Goal: Task Accomplishment & Management: Manage account settings

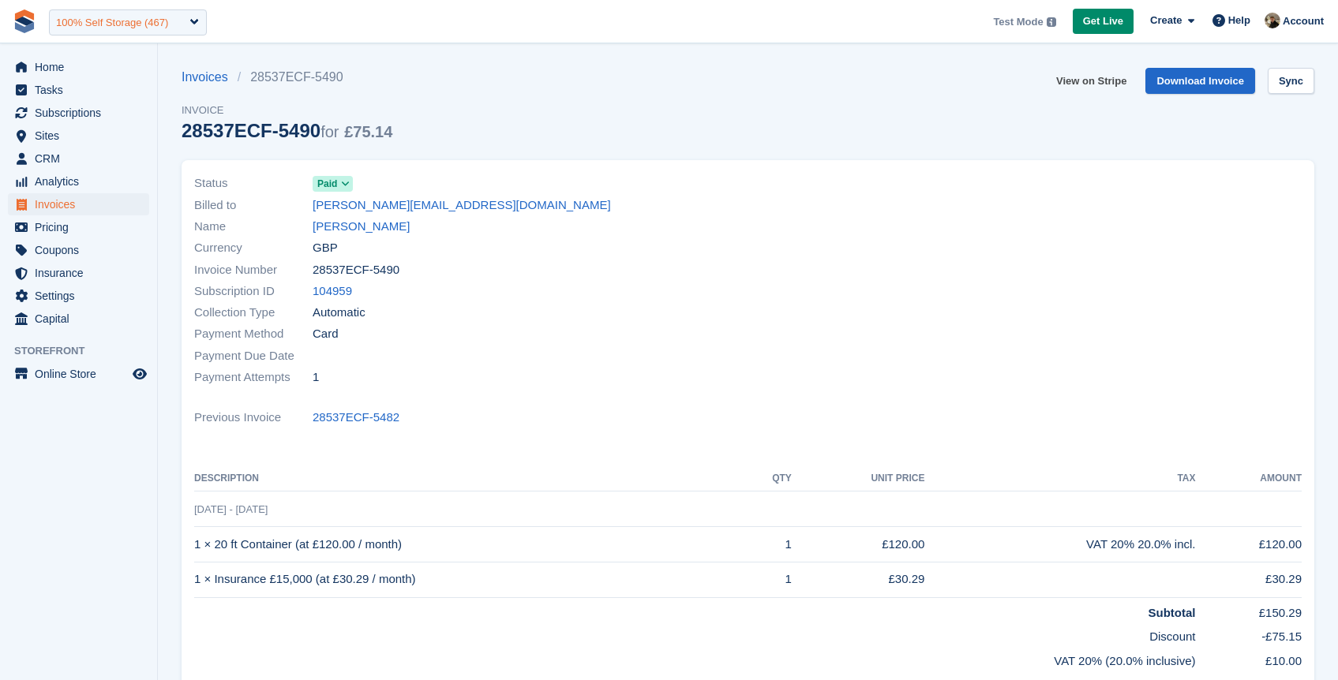
click at [130, 27] on div "100% Self Storage (467)" at bounding box center [112, 23] width 112 height 16
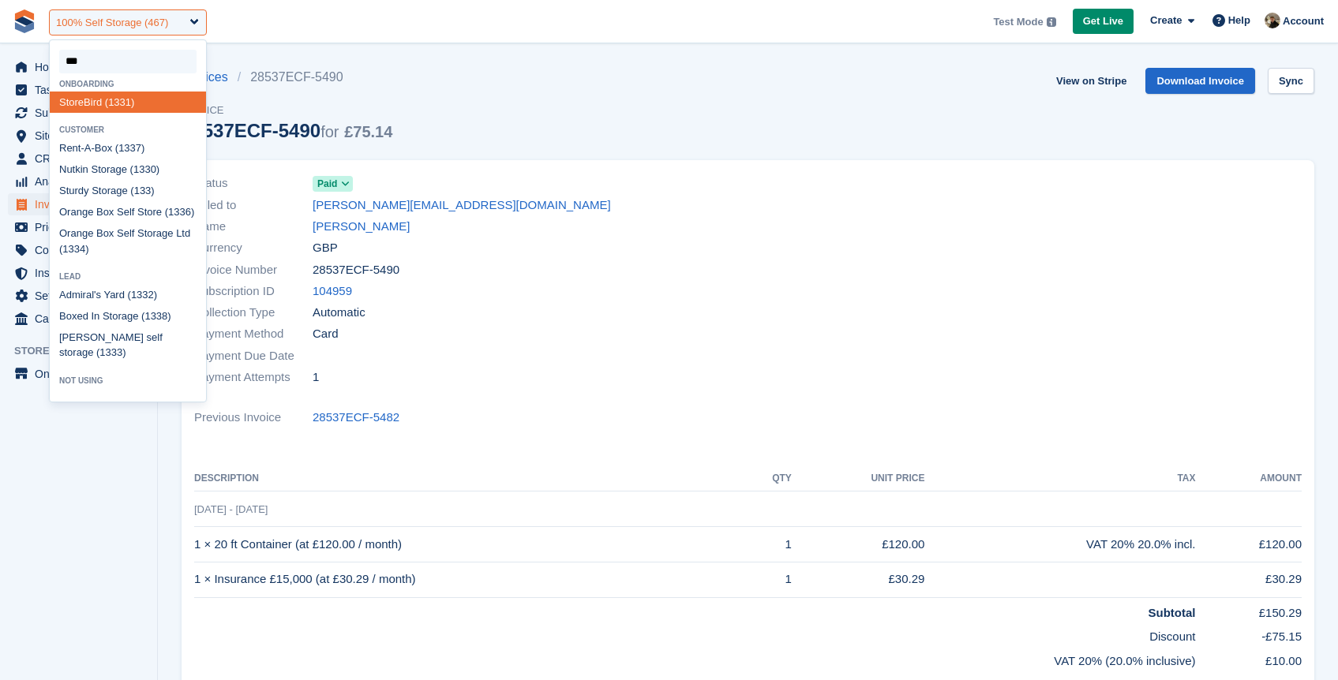
type input "****"
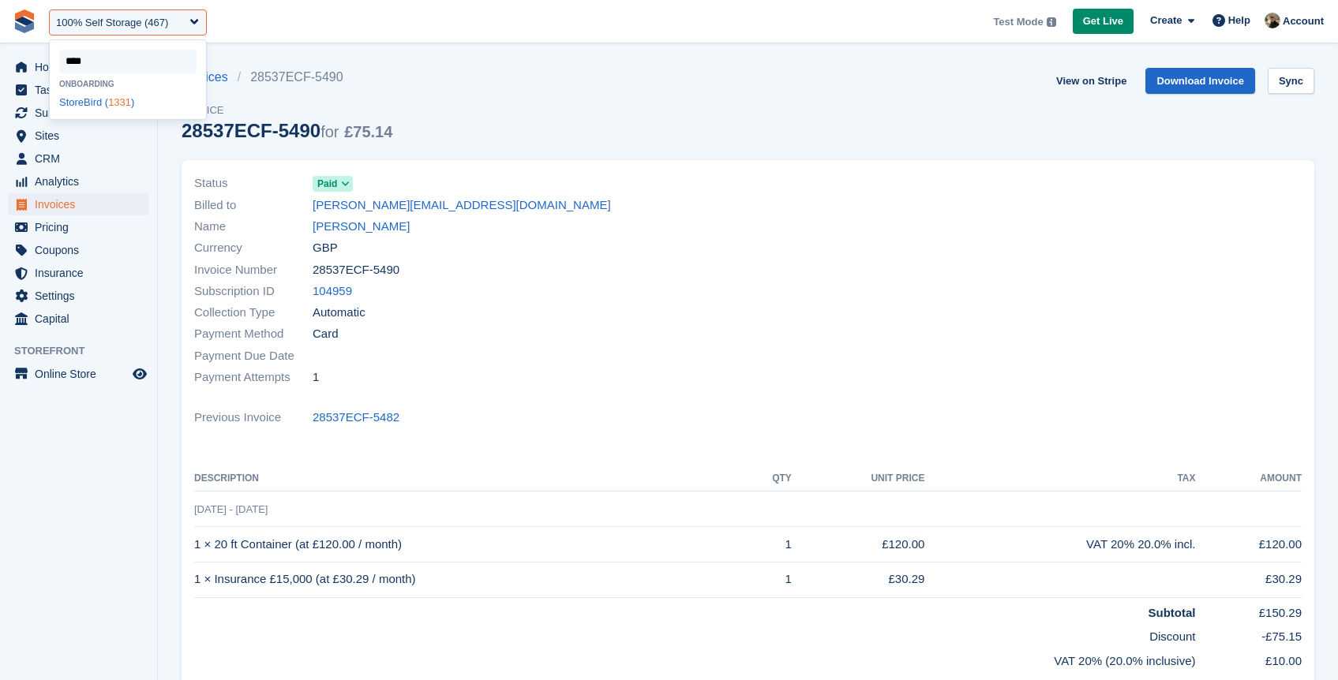
click at [135, 103] on div "StoreBird ( 1331 )" at bounding box center [128, 102] width 156 height 21
select select "****"
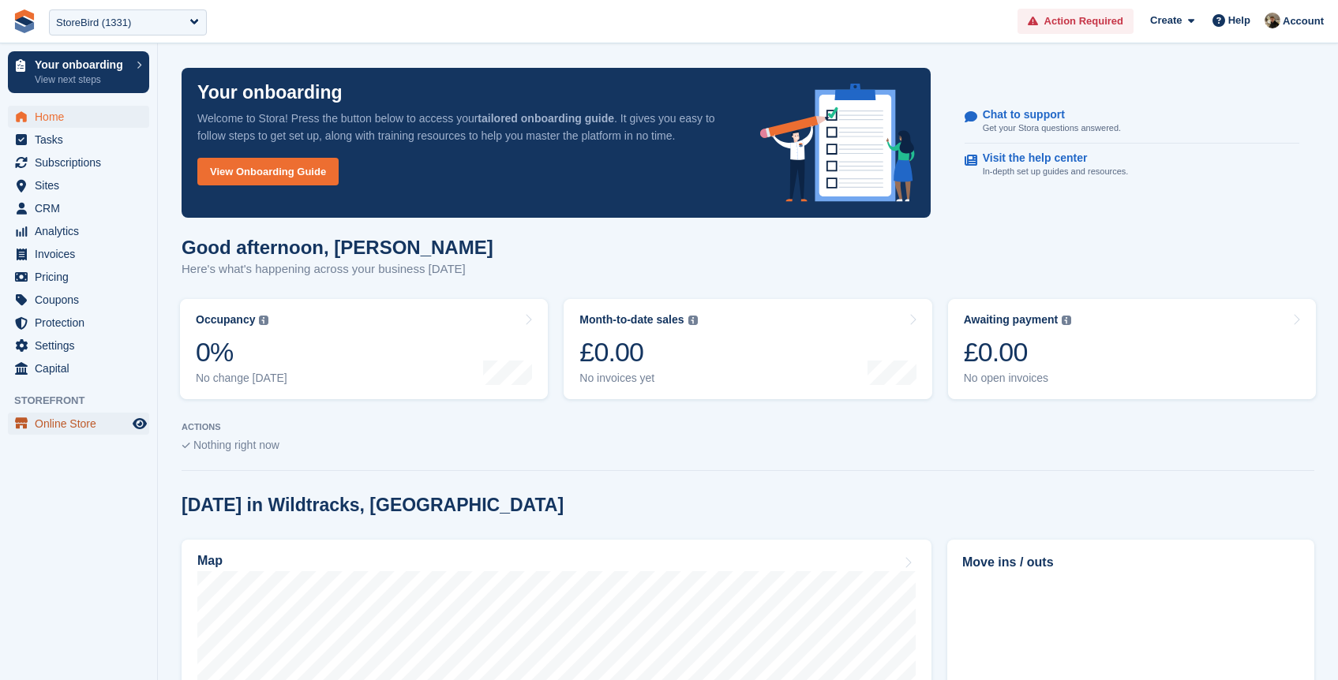
click at [47, 434] on span "Online Store" at bounding box center [82, 424] width 95 height 22
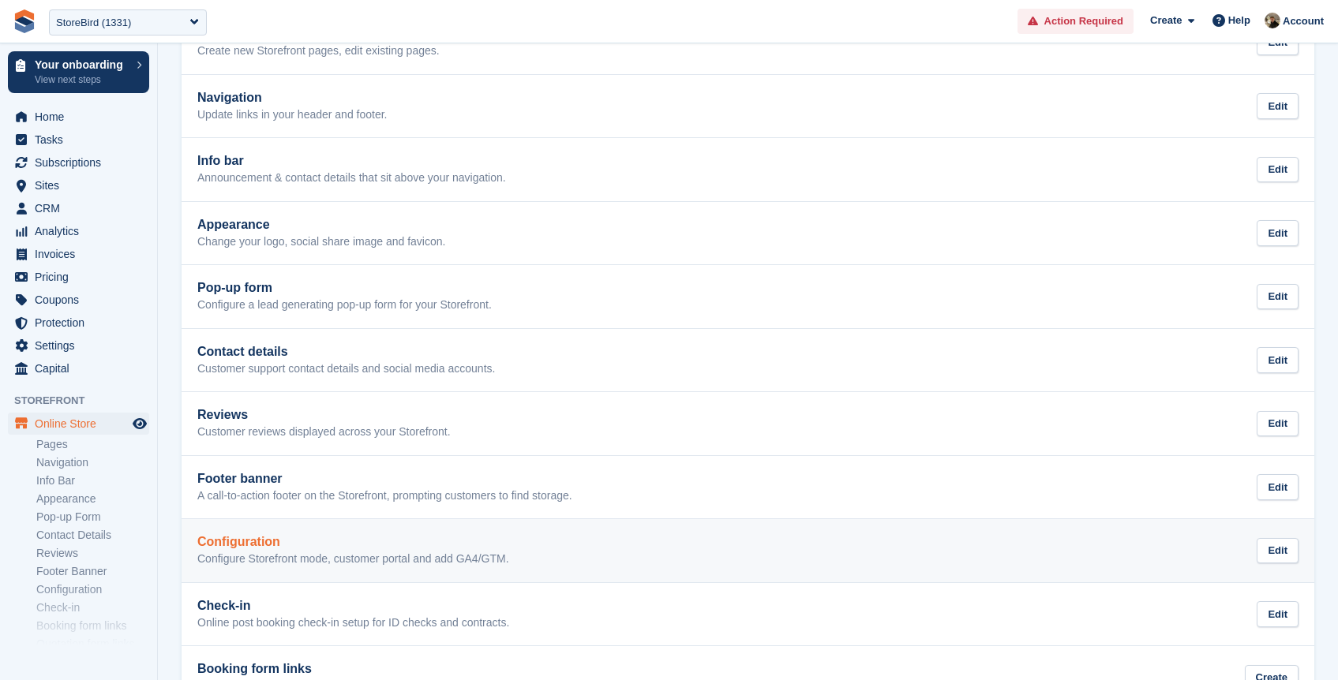
scroll to position [312, 0]
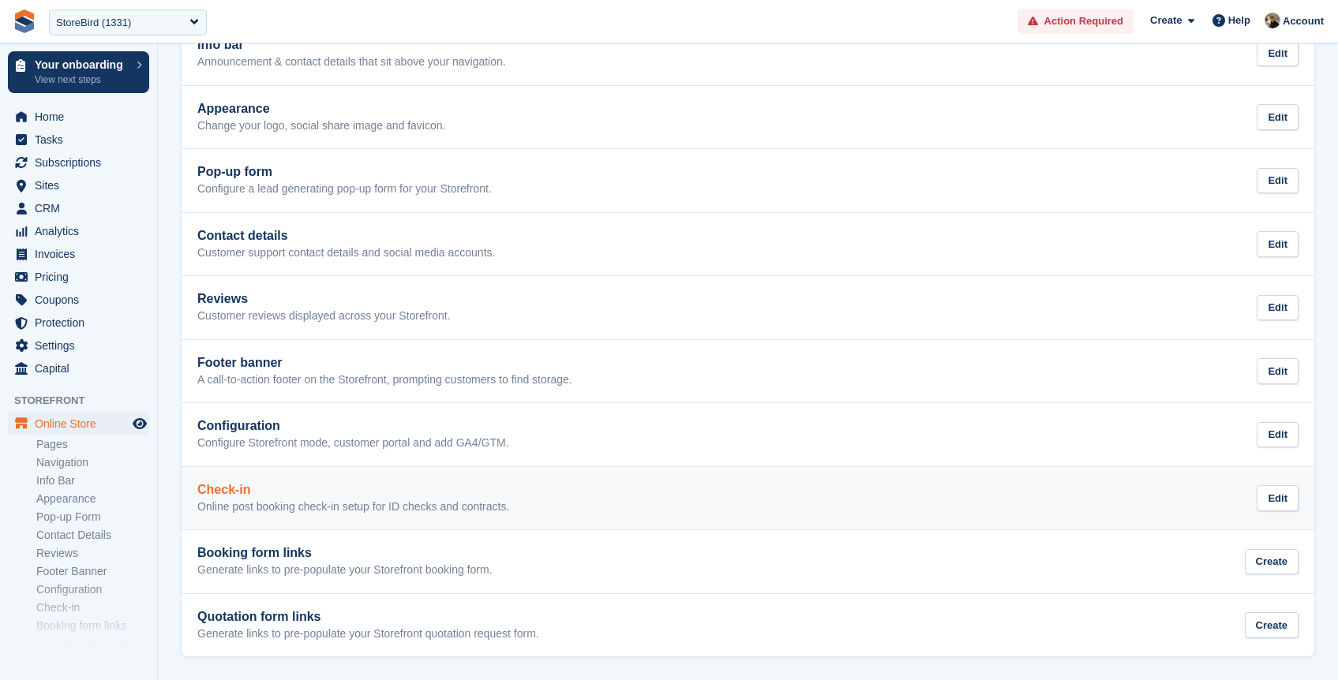
click at [279, 503] on p "Online post booking check-in setup for ID checks and contracts." at bounding box center [353, 507] width 312 height 14
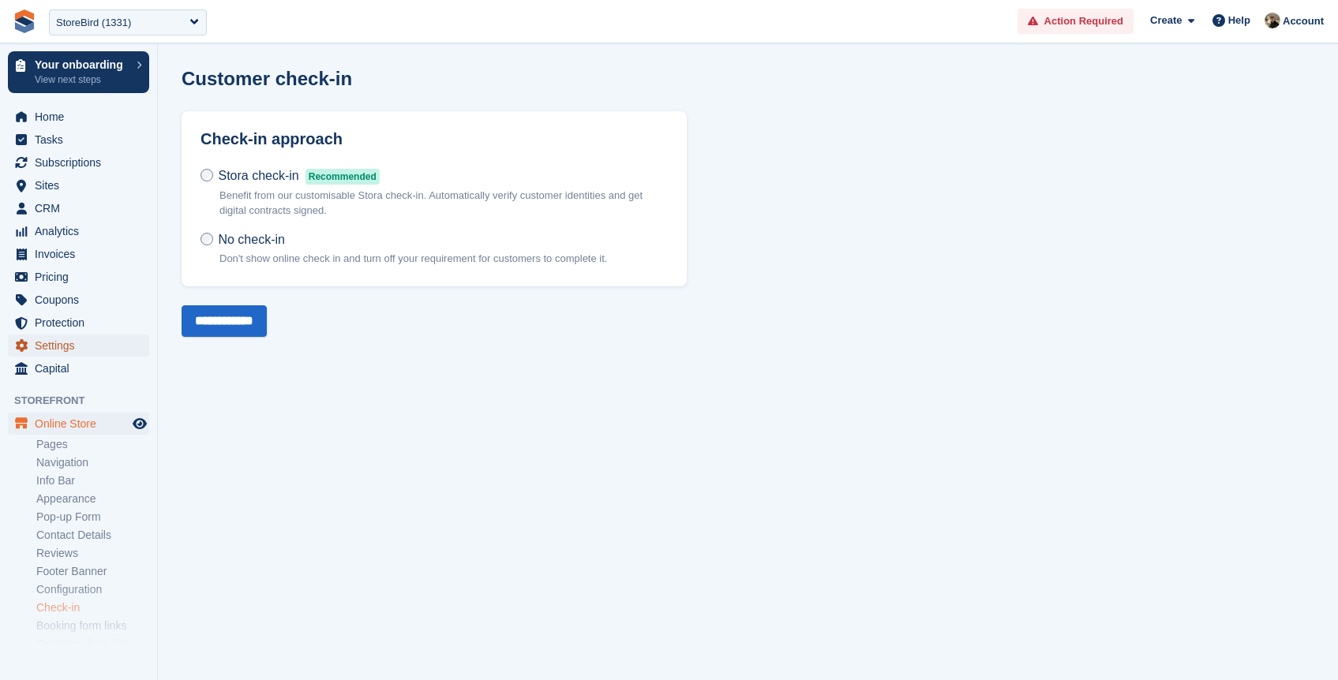
click at [57, 340] on span "Settings" at bounding box center [82, 346] width 95 height 22
click at [202, 189] on label "Stora check-in Recommended Benefit from our customisable Stora check-in. Automa…" at bounding box center [433, 199] width 467 height 64
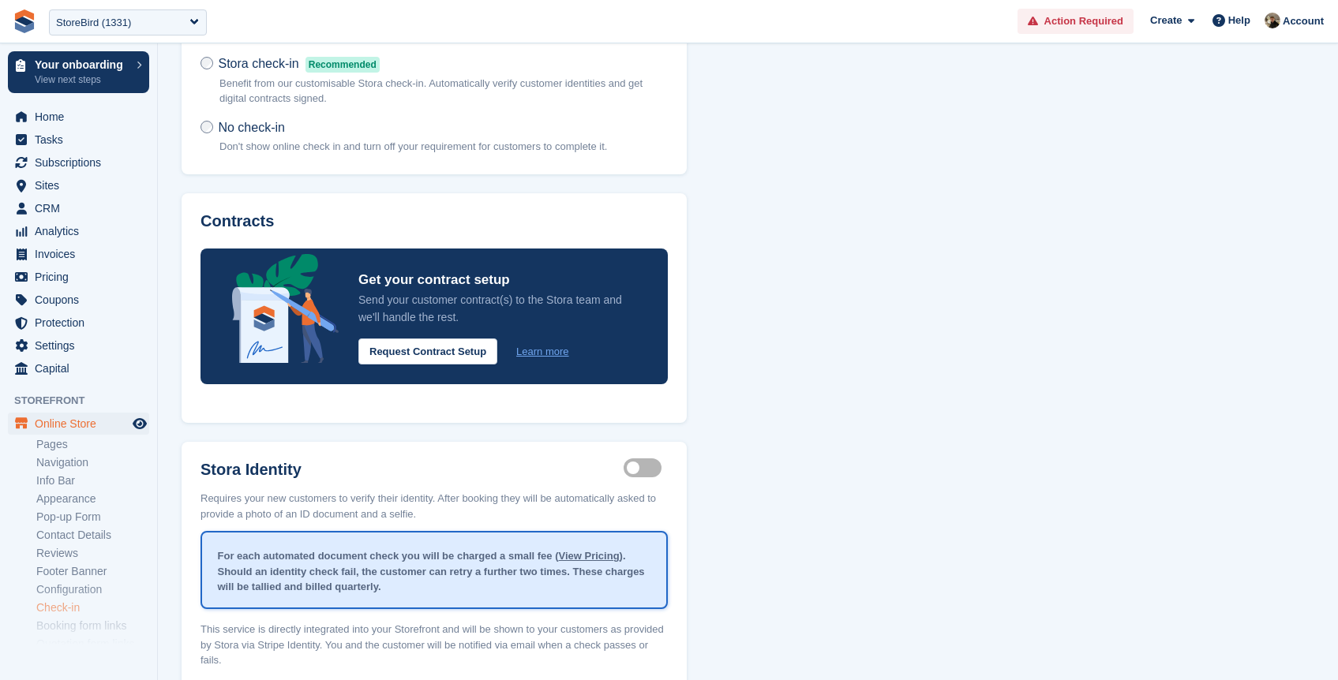
scroll to position [148, 0]
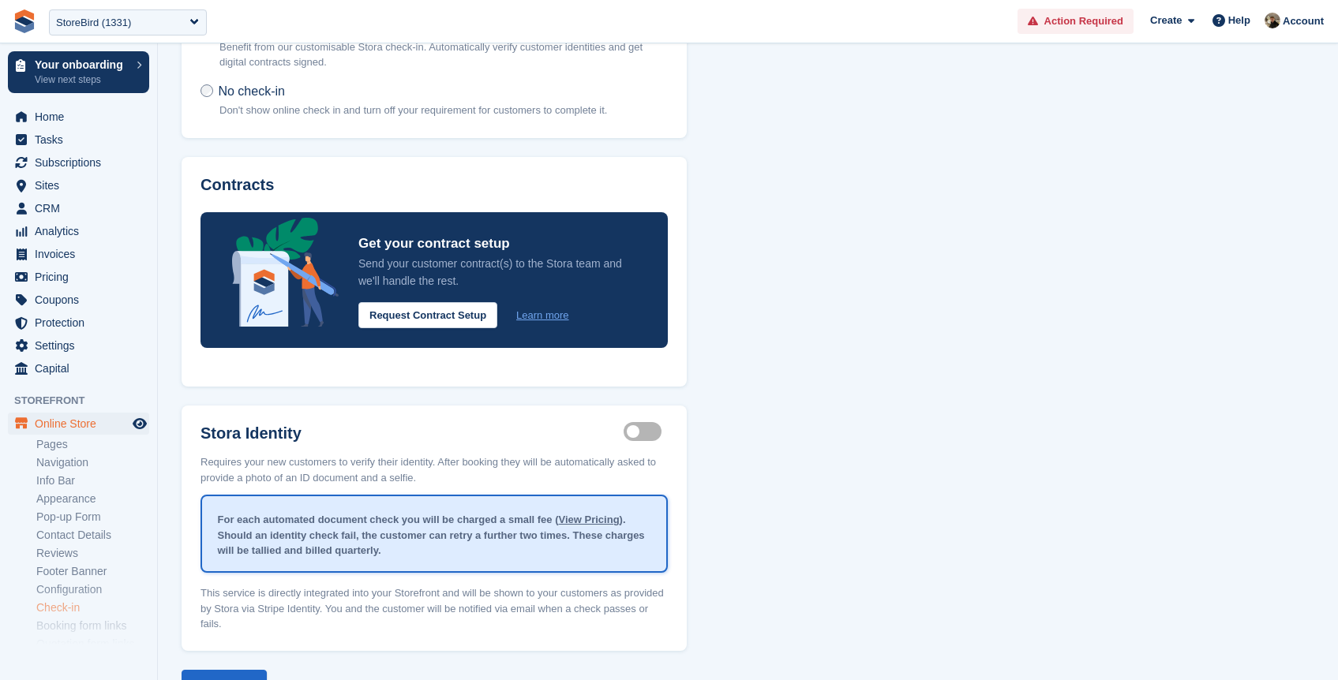
click at [864, 313] on div "Customer check-in Check-in approach Stora check-in Recommended Benefit from our…" at bounding box center [748, 311] width 1133 height 782
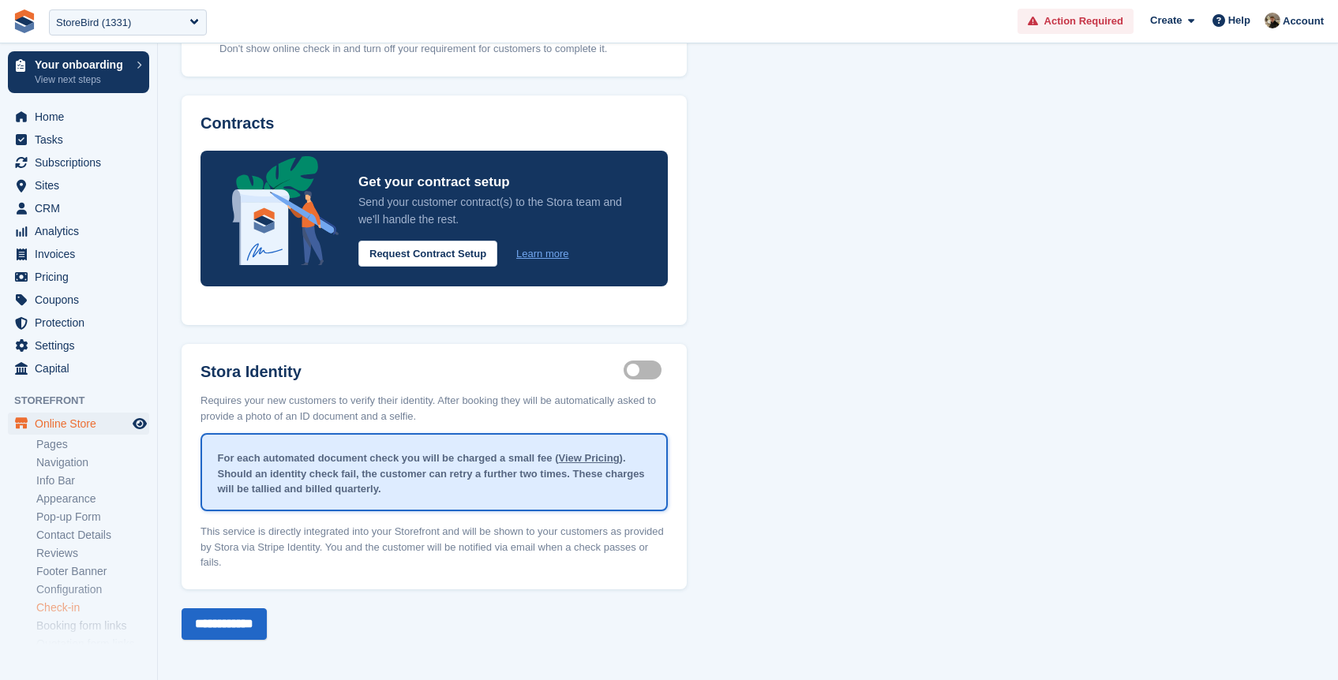
scroll to position [0, 0]
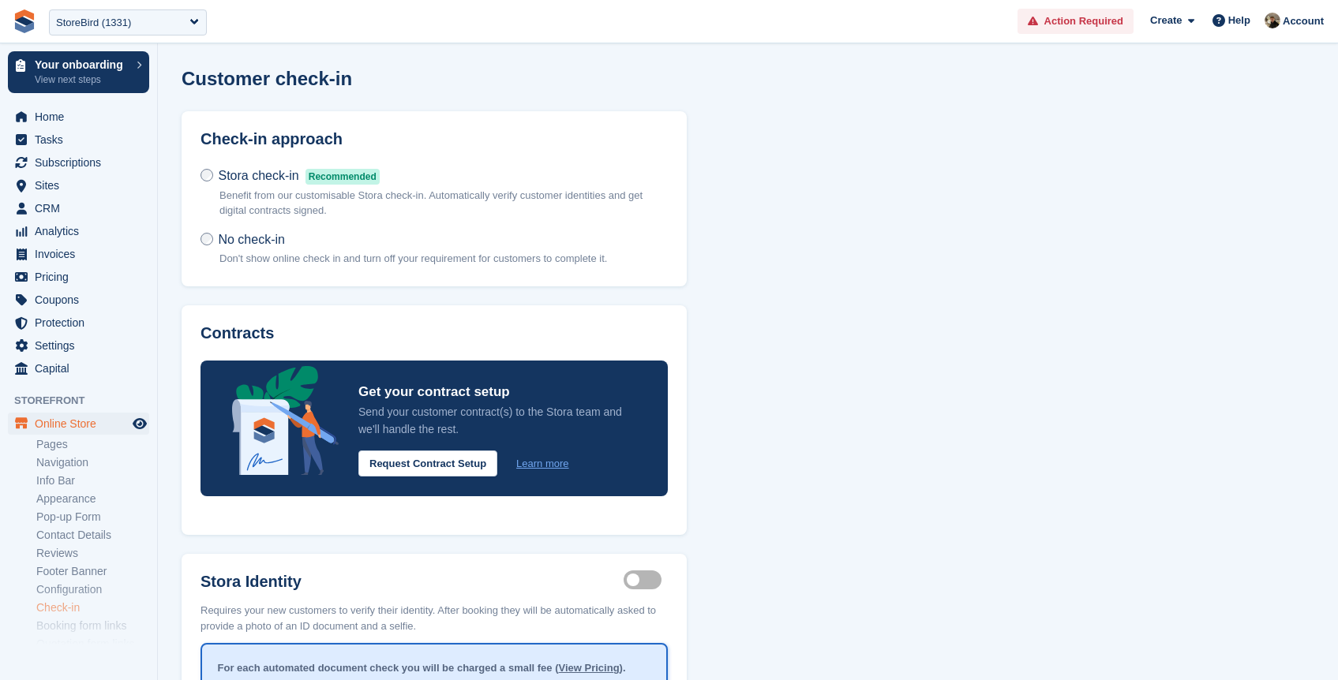
click at [848, 212] on div "Customer check-in Check-in approach Stora check-in Recommended Benefit from our…" at bounding box center [748, 459] width 1133 height 782
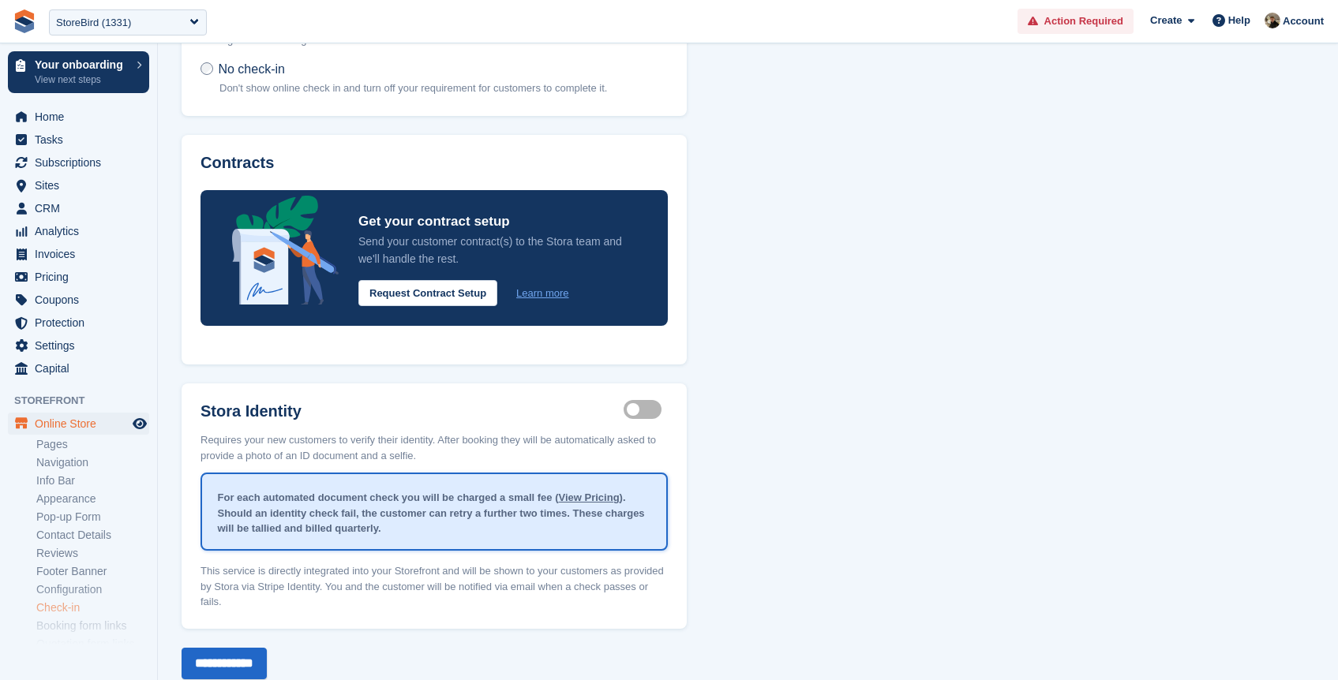
scroll to position [210, 0]
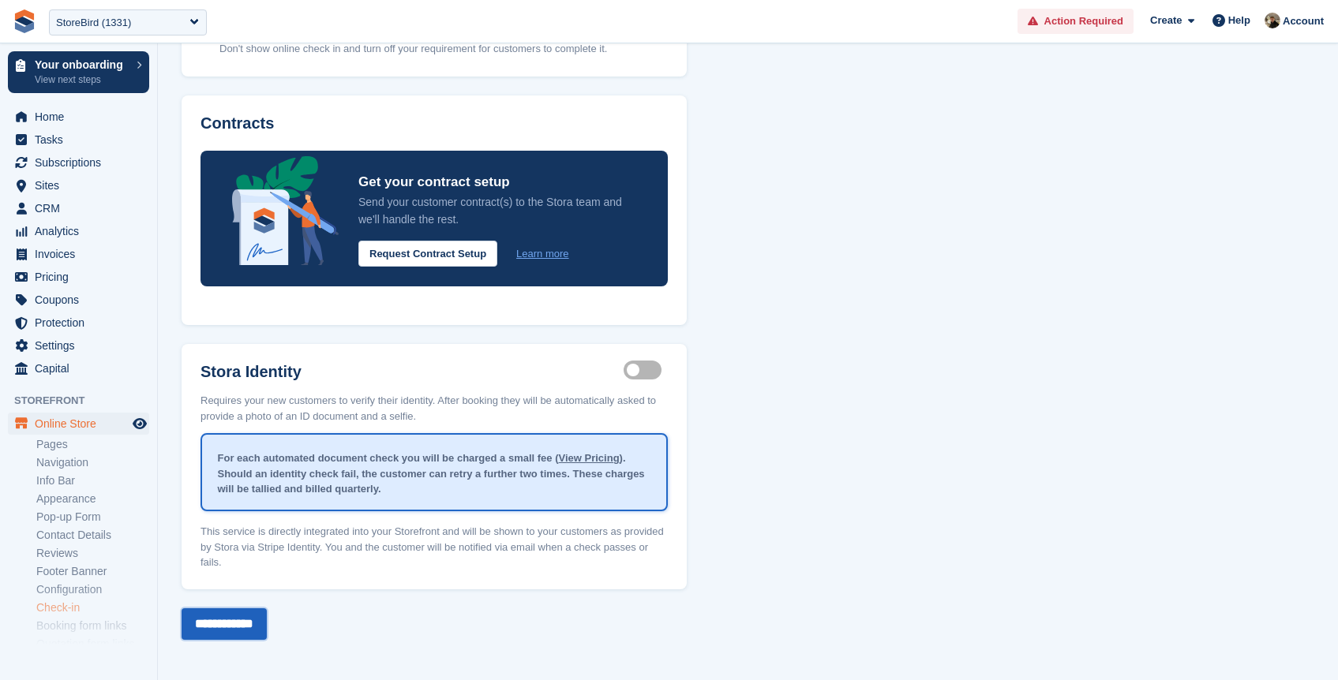
click at [247, 616] on input "**********" at bounding box center [224, 624] width 85 height 32
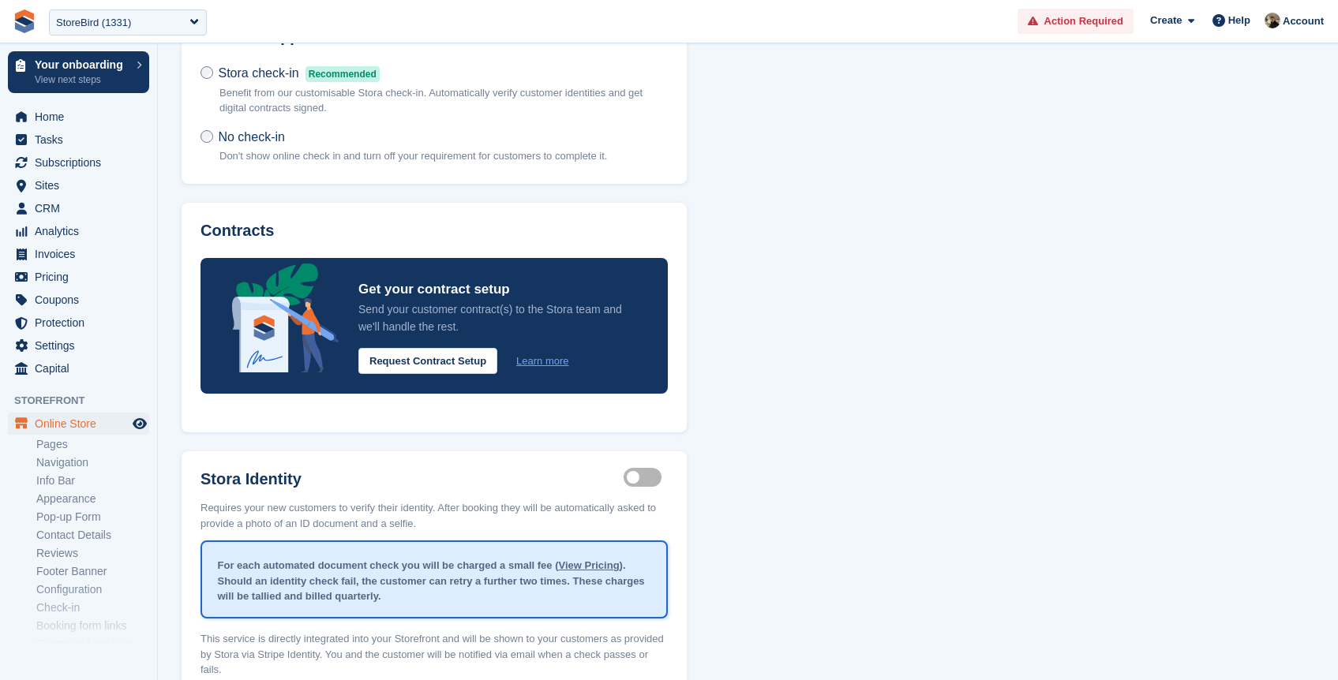
scroll to position [0, 0]
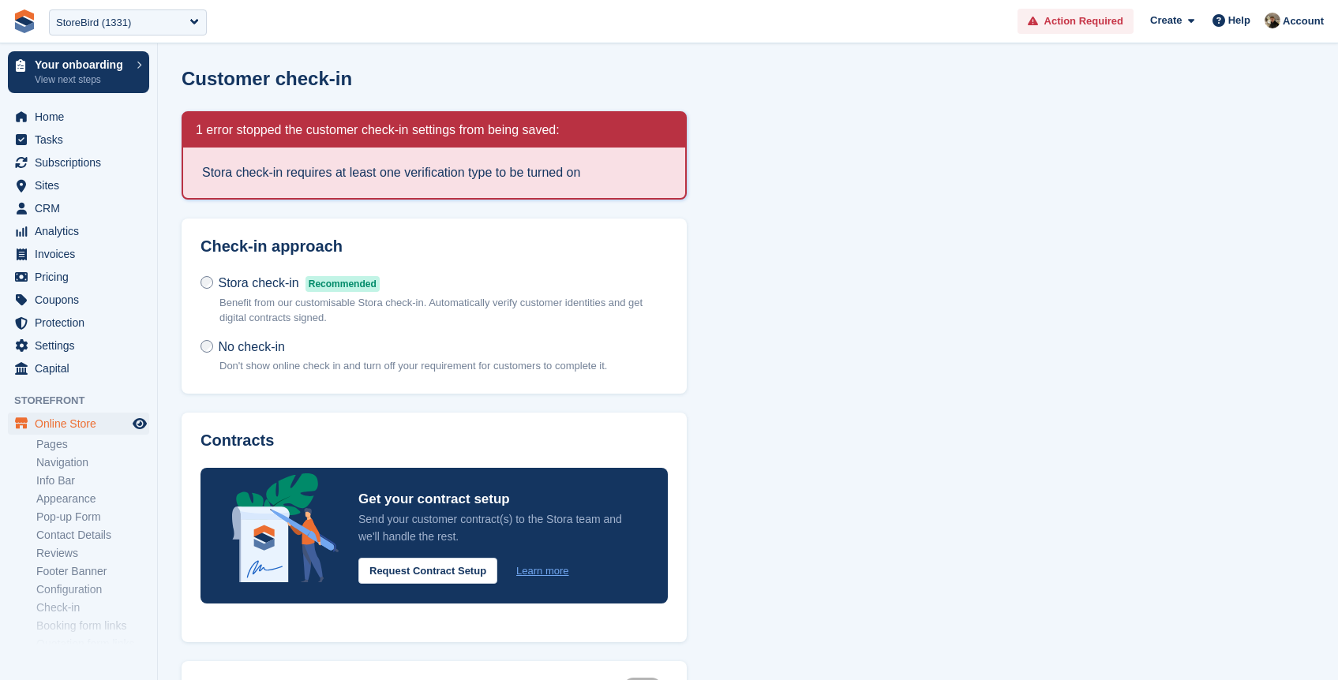
click at [328, 178] on li "Stora check-in requires at least one verification type to be turned on" at bounding box center [434, 172] width 464 height 19
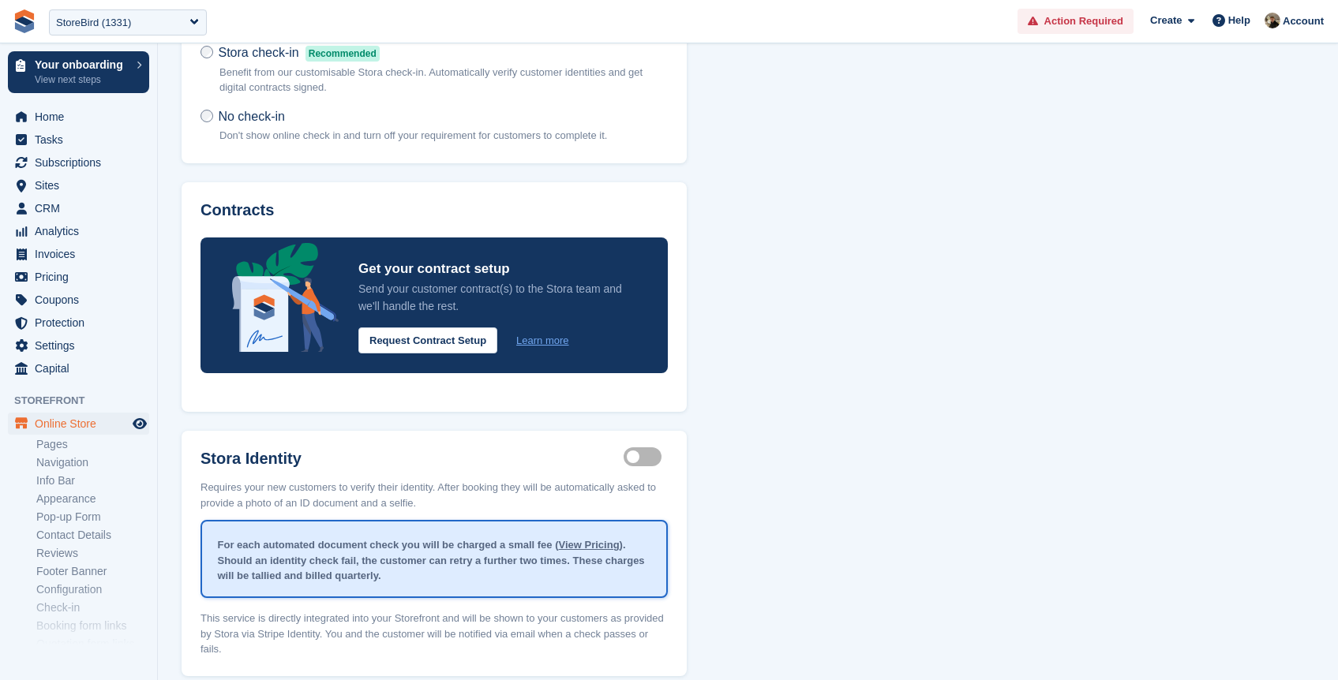
scroll to position [317, 0]
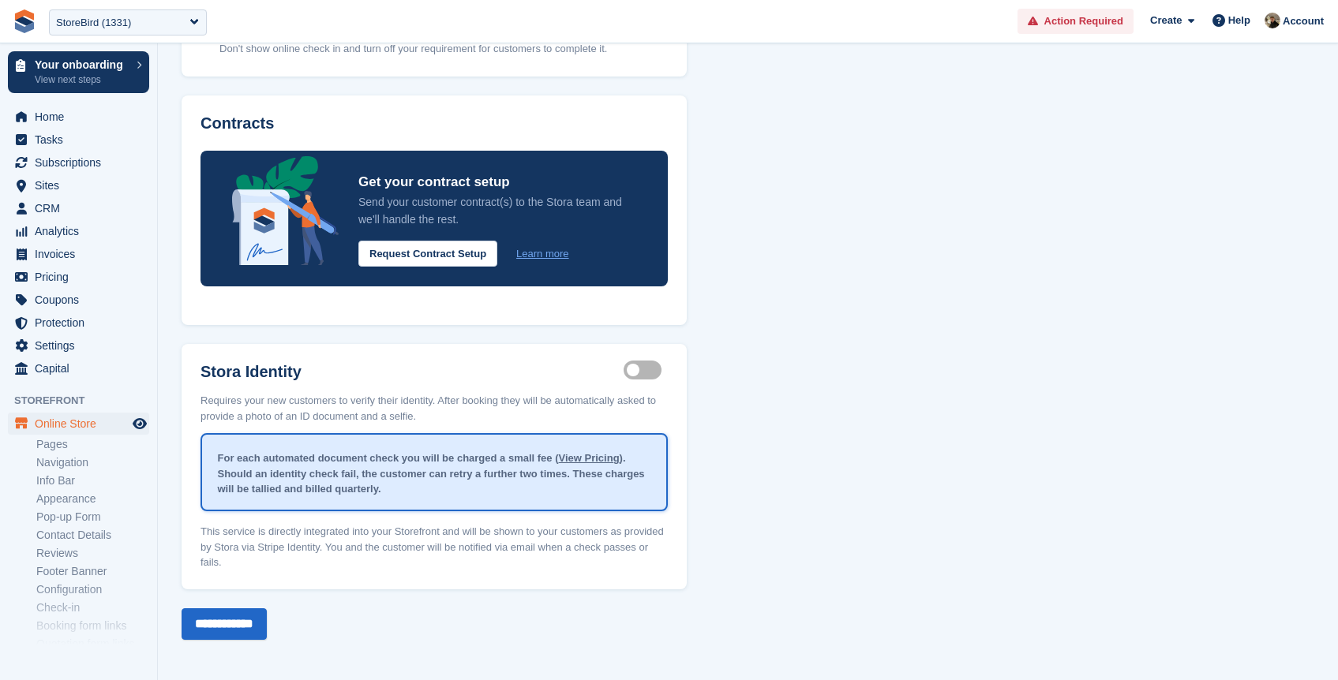
click at [627, 372] on label "Identity proof enabled" at bounding box center [645, 370] width 44 height 2
click at [637, 371] on label "Identity proof enabled" at bounding box center [645, 370] width 44 height 2
click at [765, 414] on div "Customer check-in 1 error stopped the customer check-in settings from being sav…" at bounding box center [748, 195] width 1133 height 889
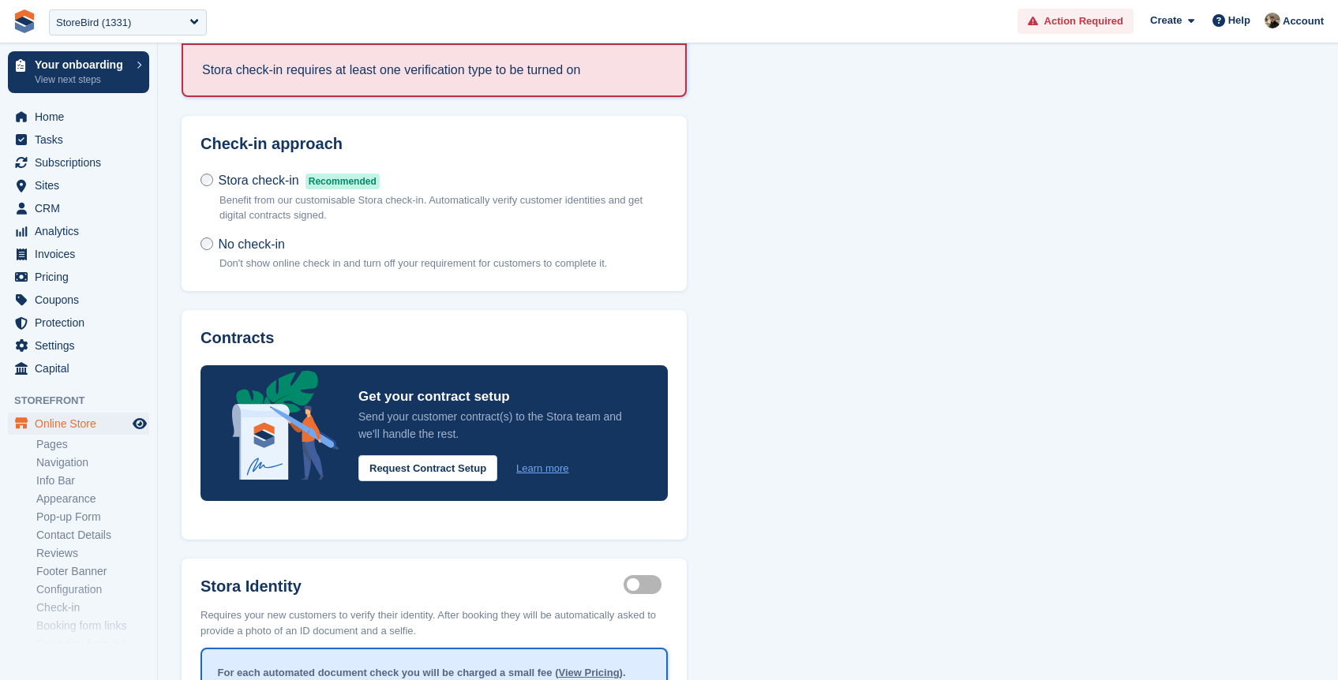
scroll to position [0, 0]
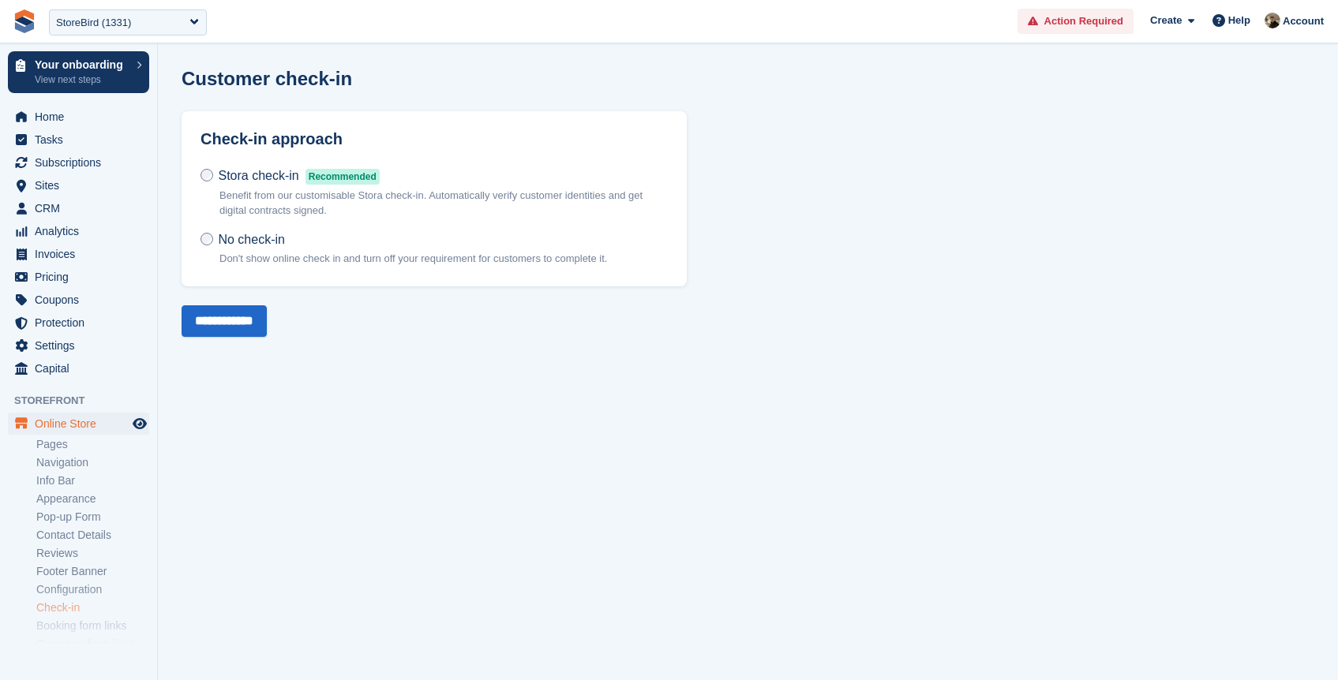
click at [221, 174] on span "Stora check-in" at bounding box center [258, 175] width 80 height 13
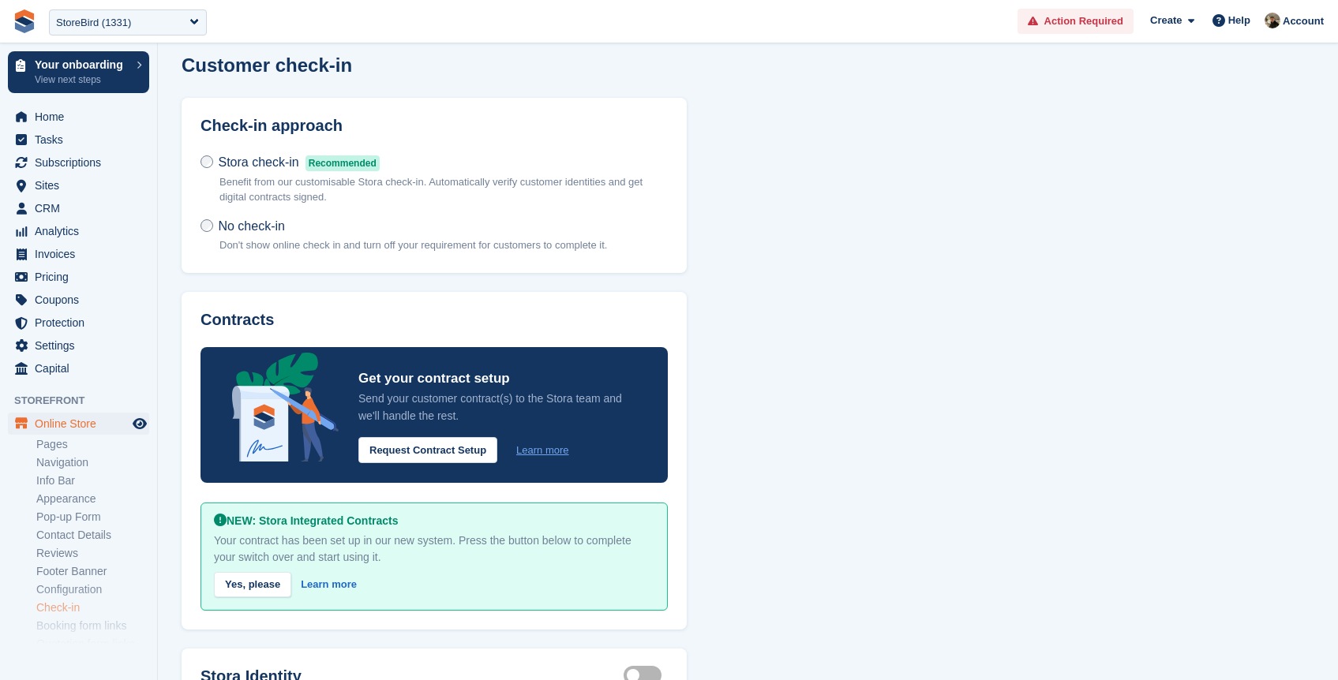
scroll to position [36, 0]
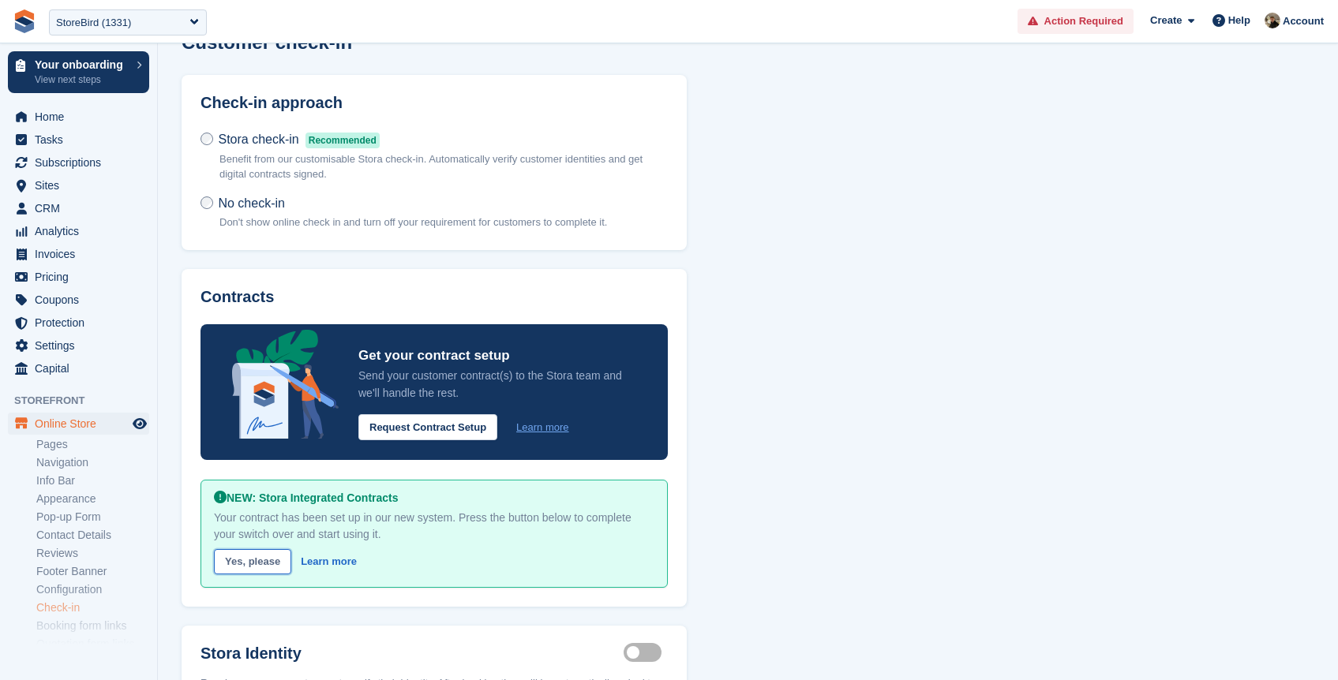
click at [254, 557] on link "Yes, please" at bounding box center [252, 562] width 77 height 26
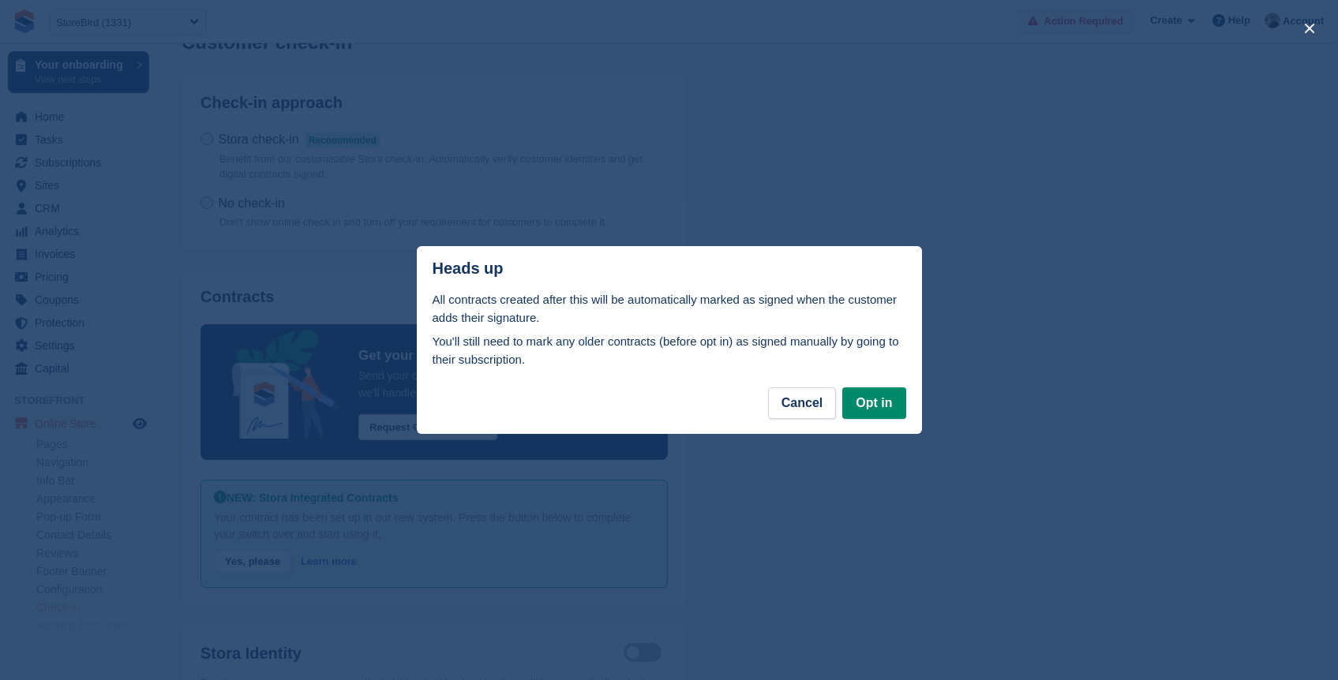
click at [547, 311] on p "All contracts created after this will be automatically marked as signed when th…" at bounding box center [669, 309] width 474 height 36
click at [505, 347] on p "You'll still need to mark any older contracts (before opt in) as signed manuall…" at bounding box center [669, 351] width 474 height 36
click at [874, 399] on button "Opt in" at bounding box center [873, 404] width 63 height 32
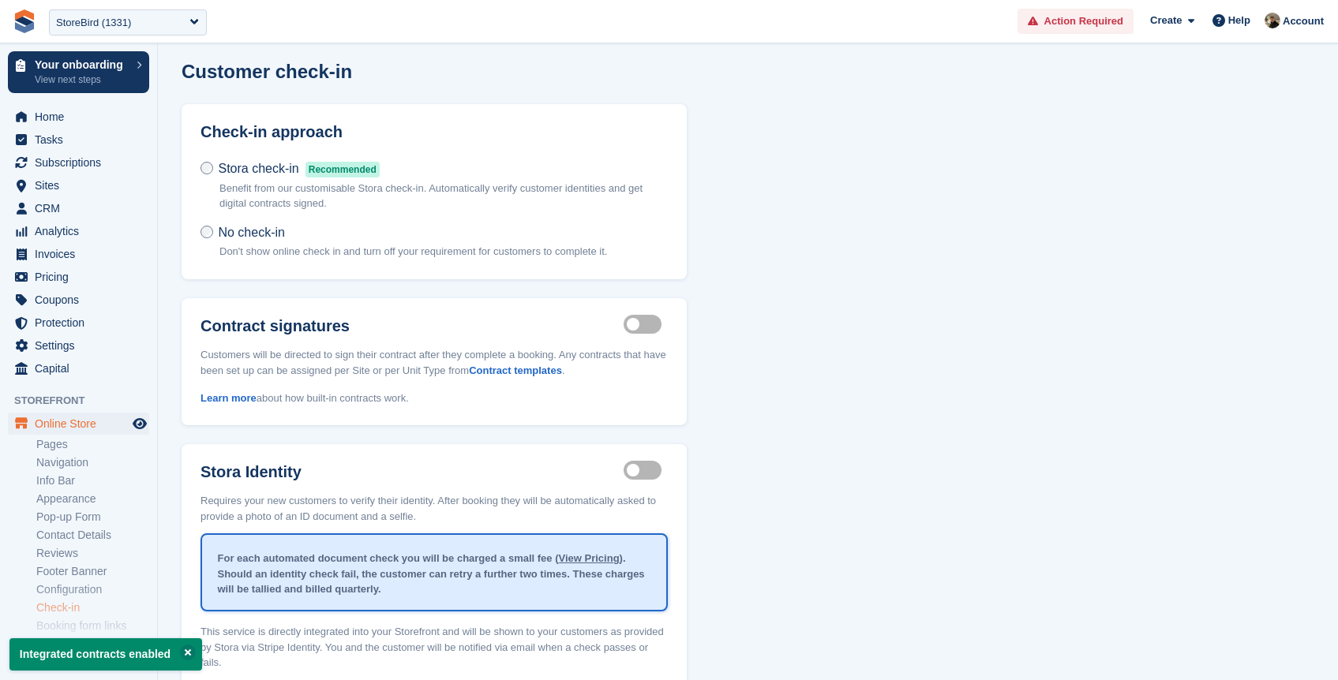
scroll to position [73, 0]
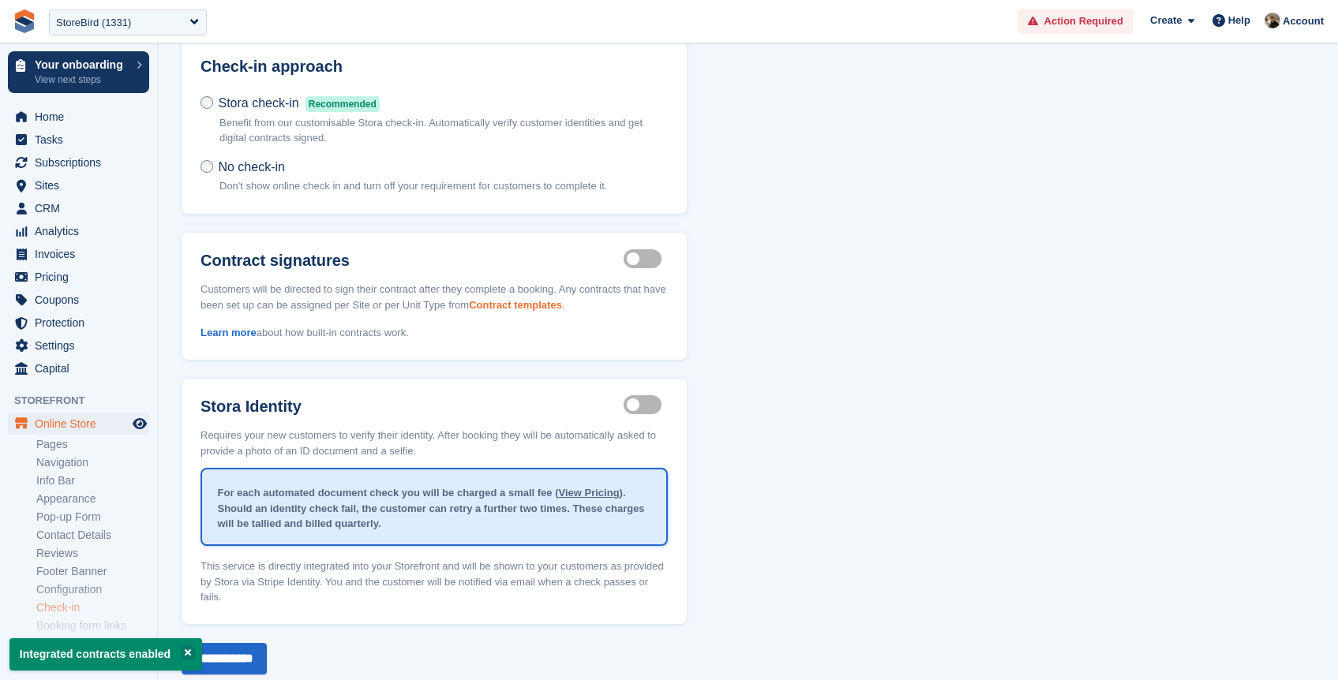
click at [561, 306] on link "Contract templates" at bounding box center [515, 305] width 93 height 12
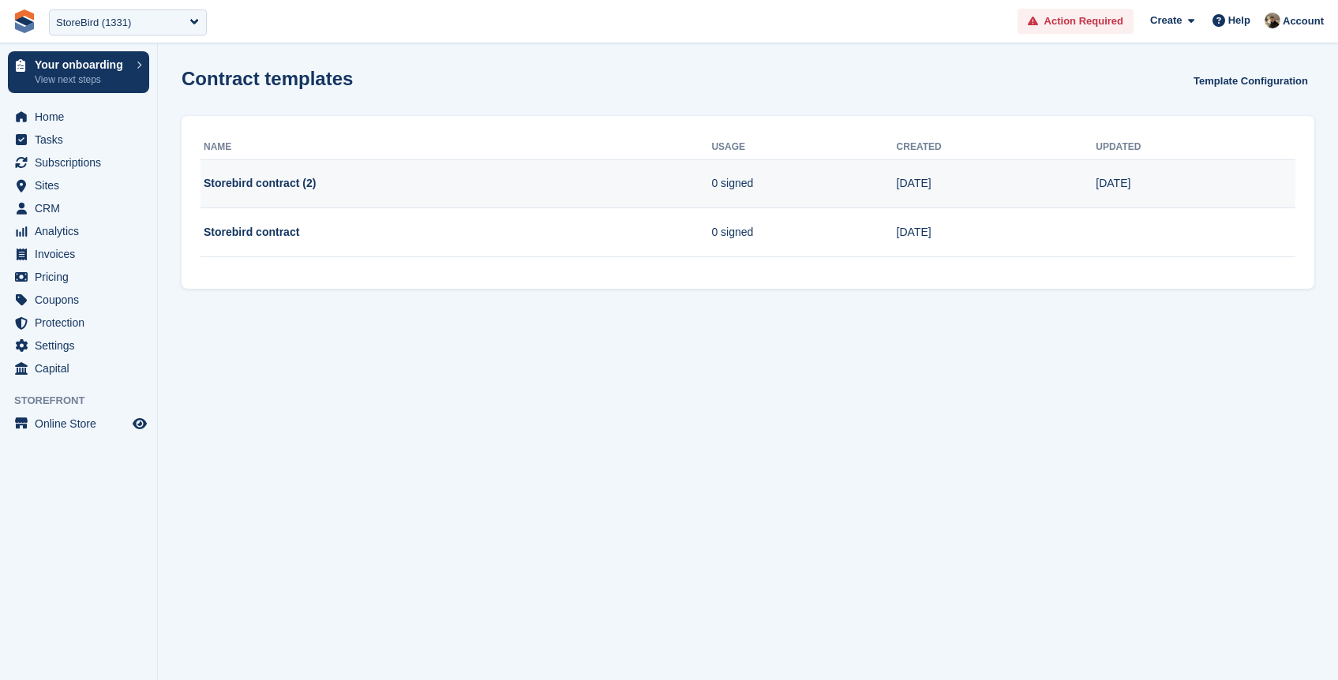
click at [481, 189] on td "Storebird contract (2)" at bounding box center [455, 183] width 511 height 49
click at [253, 179] on td "Storebird contract (2)" at bounding box center [455, 183] width 511 height 49
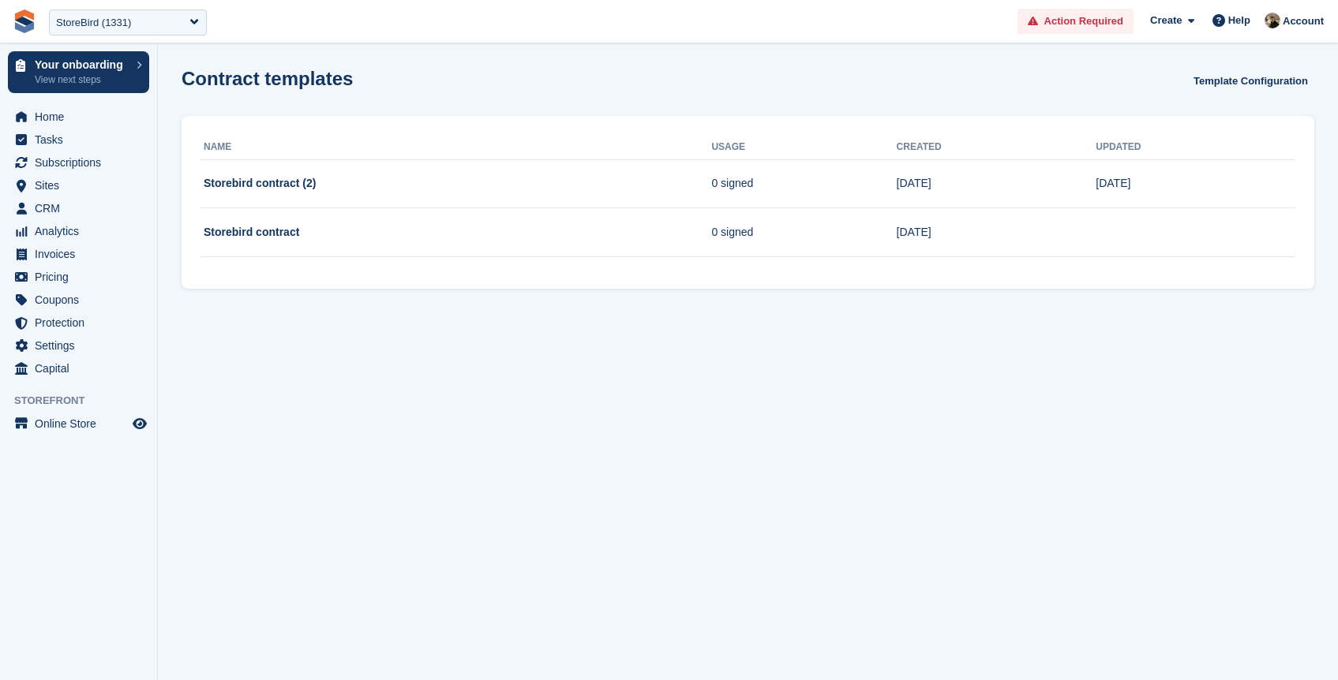
click at [323, 301] on section "Contract templates Template Configuration Name Usage Created Updated Storebird …" at bounding box center [748, 340] width 1180 height 680
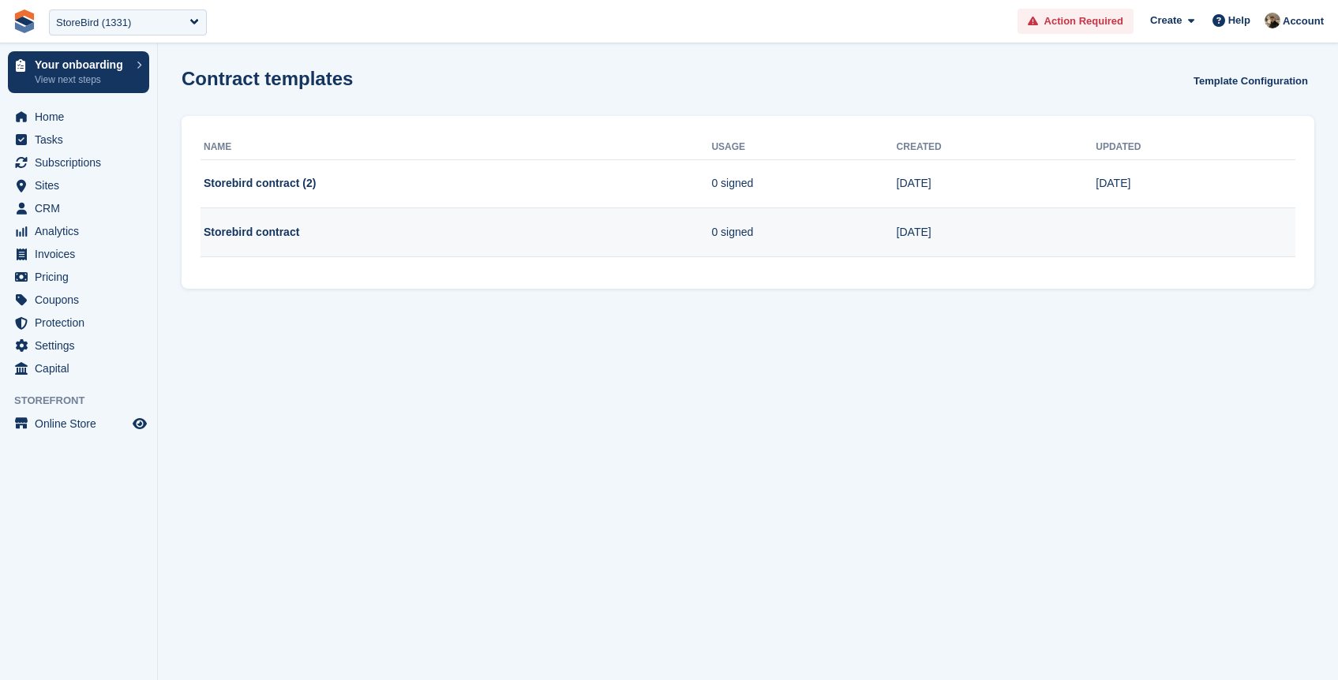
click at [264, 229] on td "Storebird contract" at bounding box center [455, 232] width 511 height 49
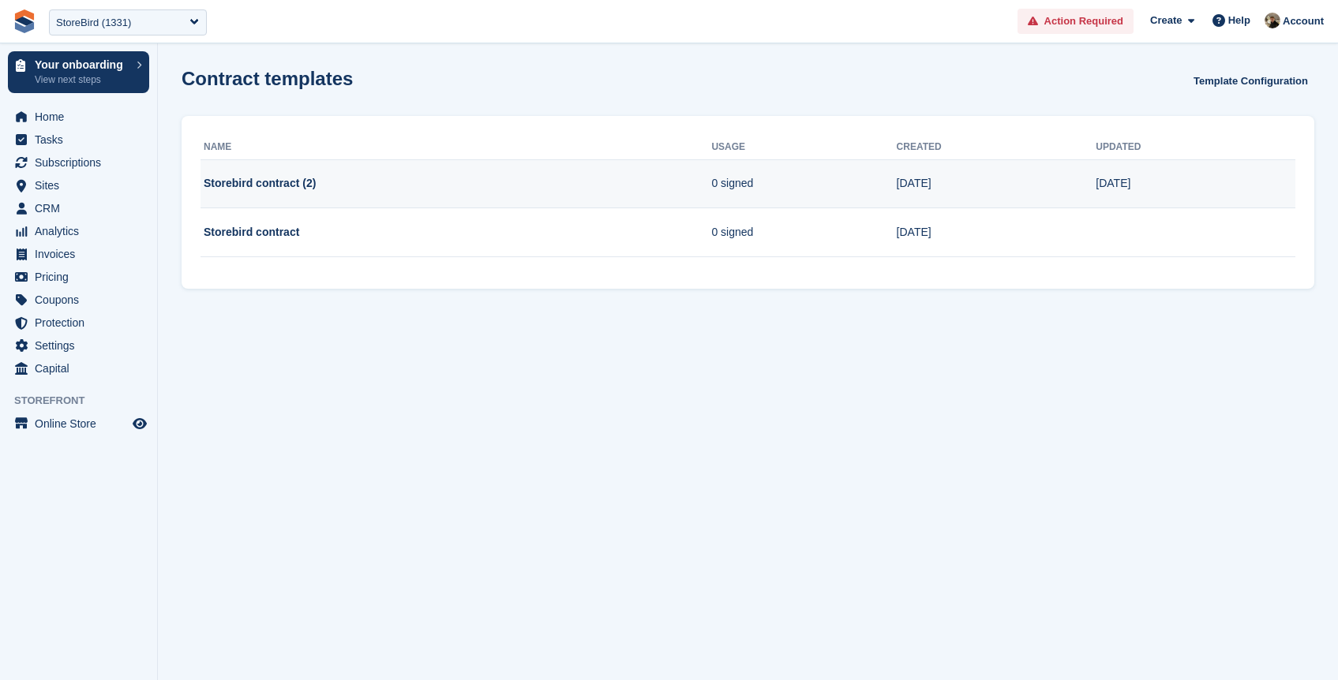
click at [264, 190] on td "Storebird contract (2)" at bounding box center [455, 183] width 511 height 49
click at [283, 182] on td "Storebird contract (2)" at bounding box center [455, 183] width 511 height 49
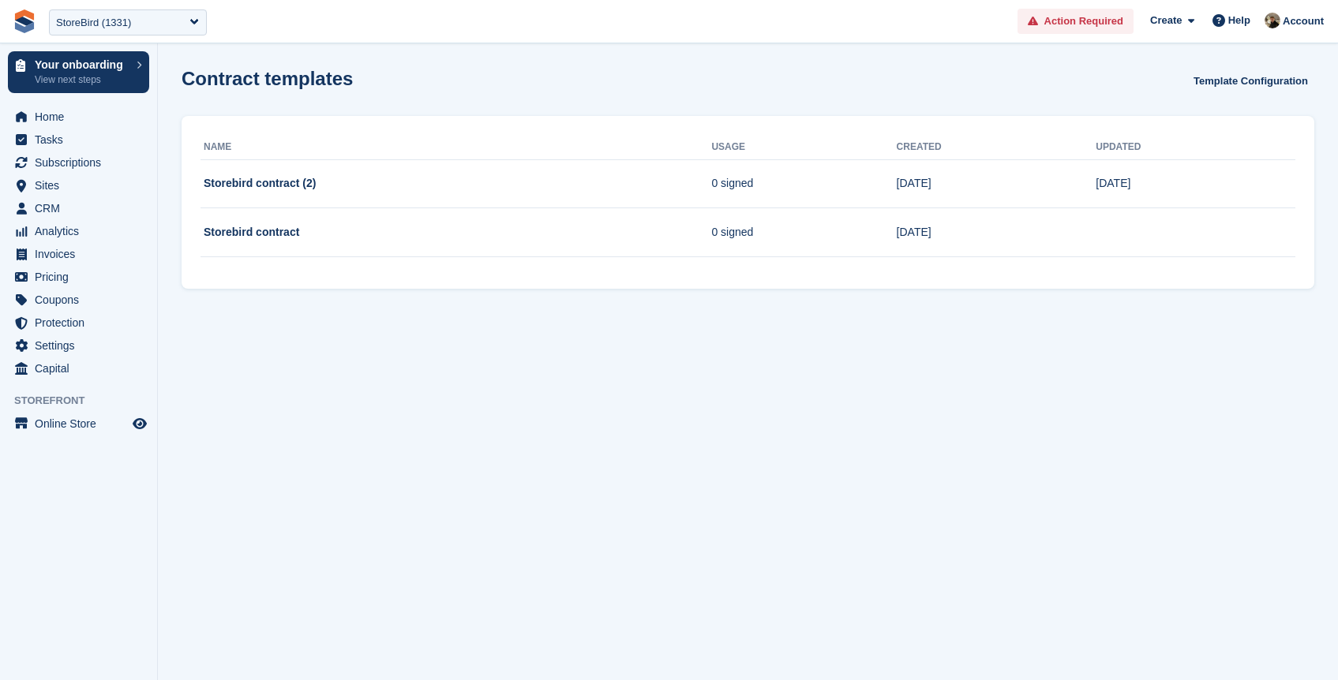
click at [320, 267] on div "Name Usage Created Updated Storebird contract (2) 0 signed [DATE] Sep Storebird…" at bounding box center [748, 202] width 1133 height 173
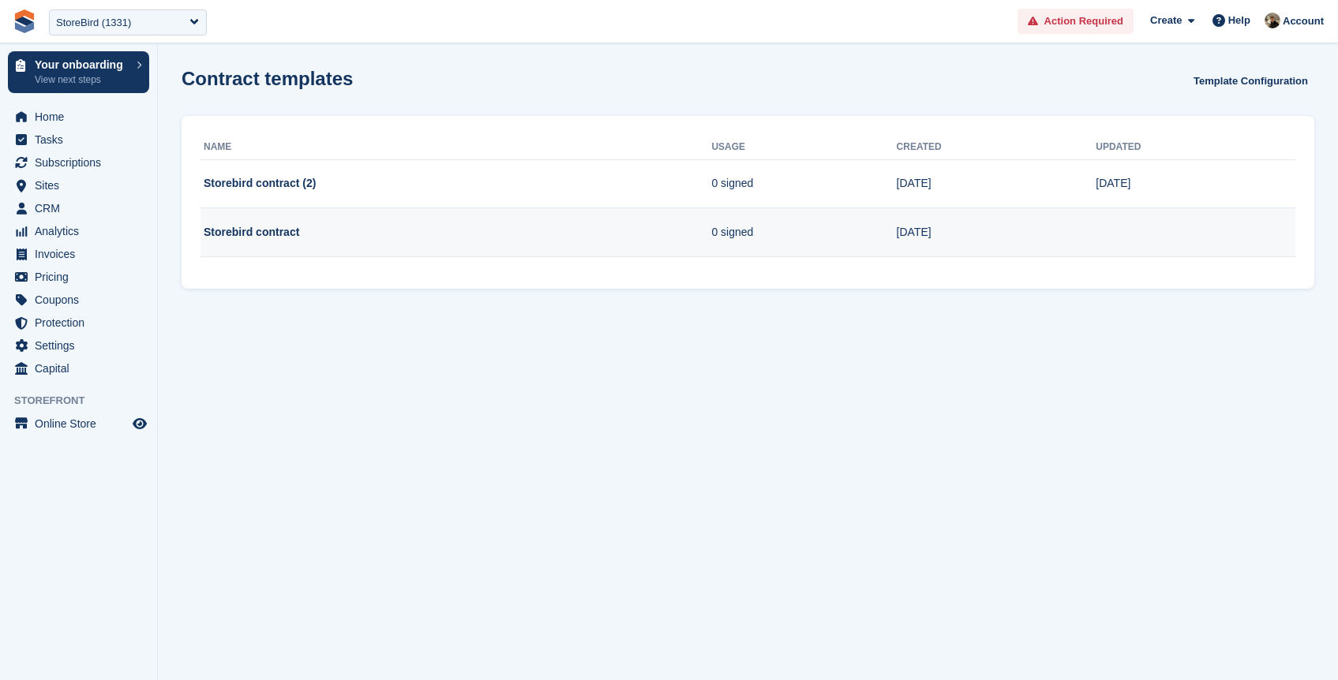
click at [444, 231] on td "Storebird contract" at bounding box center [455, 232] width 511 height 49
click at [284, 212] on td "Storebird contract" at bounding box center [455, 232] width 511 height 49
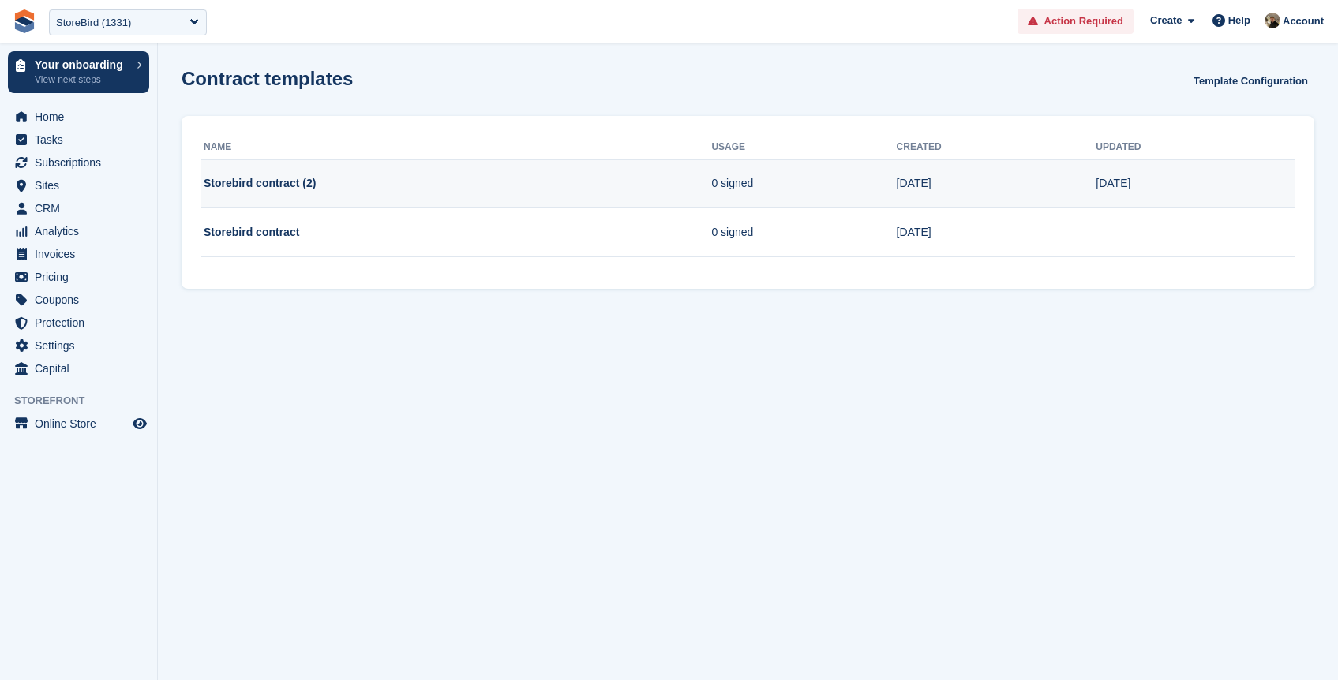
click at [301, 184] on td "Storebird contract (2)" at bounding box center [455, 183] width 511 height 49
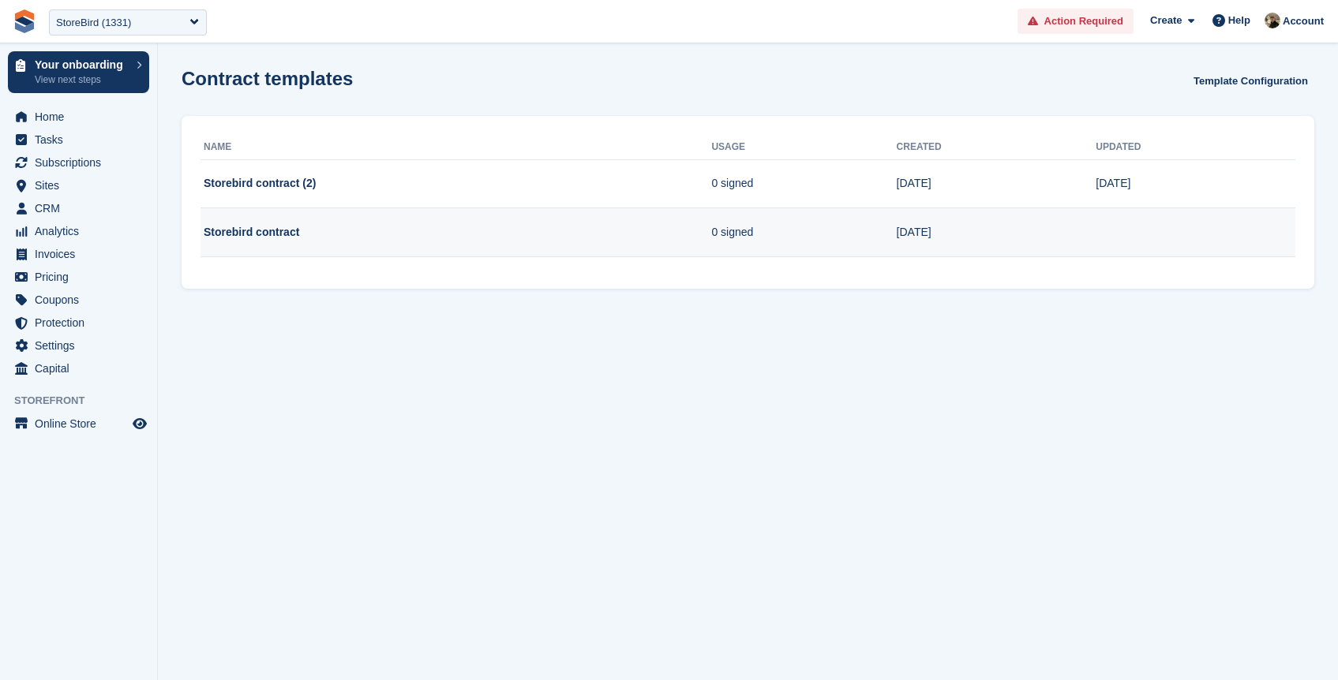
click at [254, 230] on td "Storebird contract" at bounding box center [455, 232] width 511 height 49
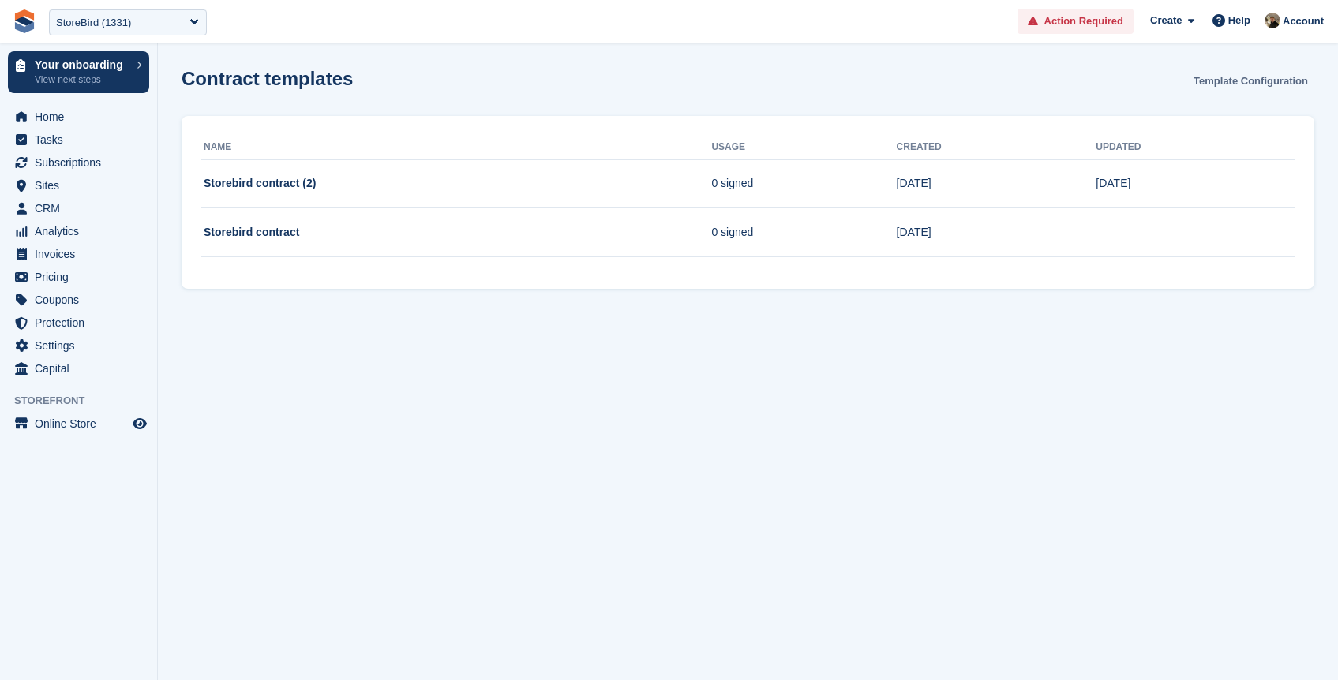
click at [1215, 79] on link "Template Configuration" at bounding box center [1250, 81] width 127 height 26
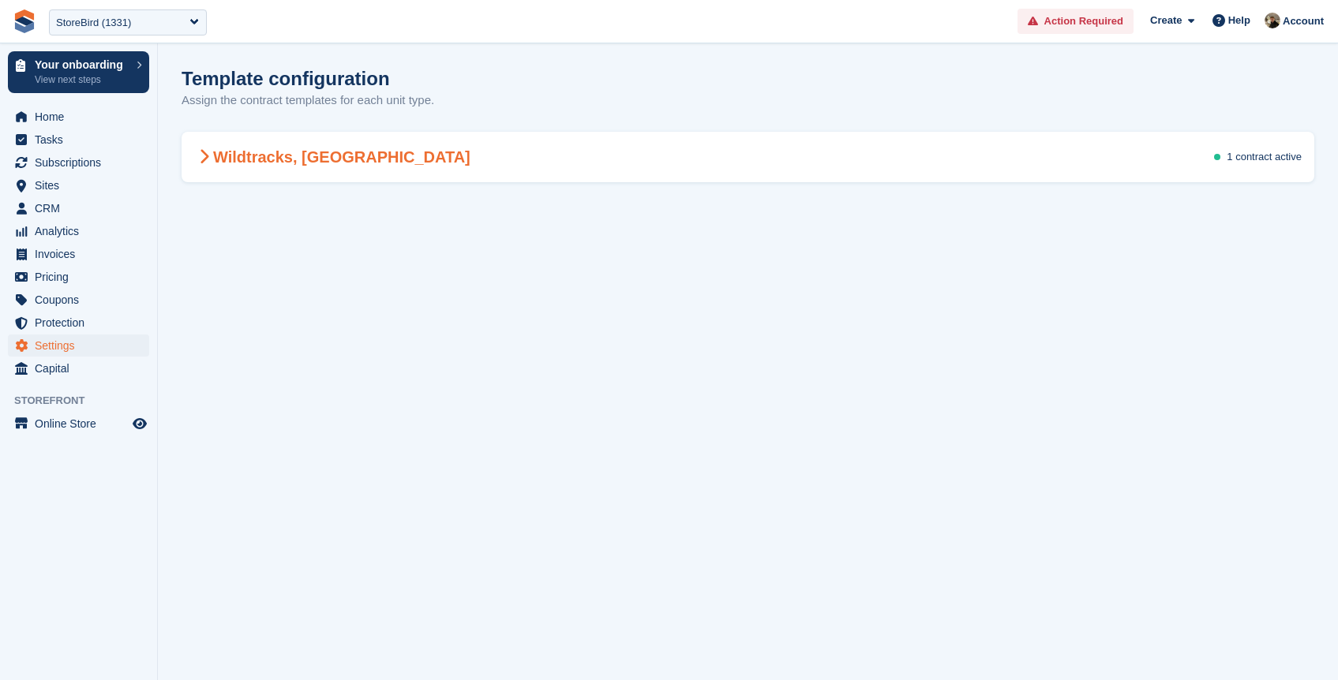
click at [268, 155] on h2 "Wildtracks, [GEOGRAPHIC_DATA]" at bounding box center [332, 157] width 276 height 19
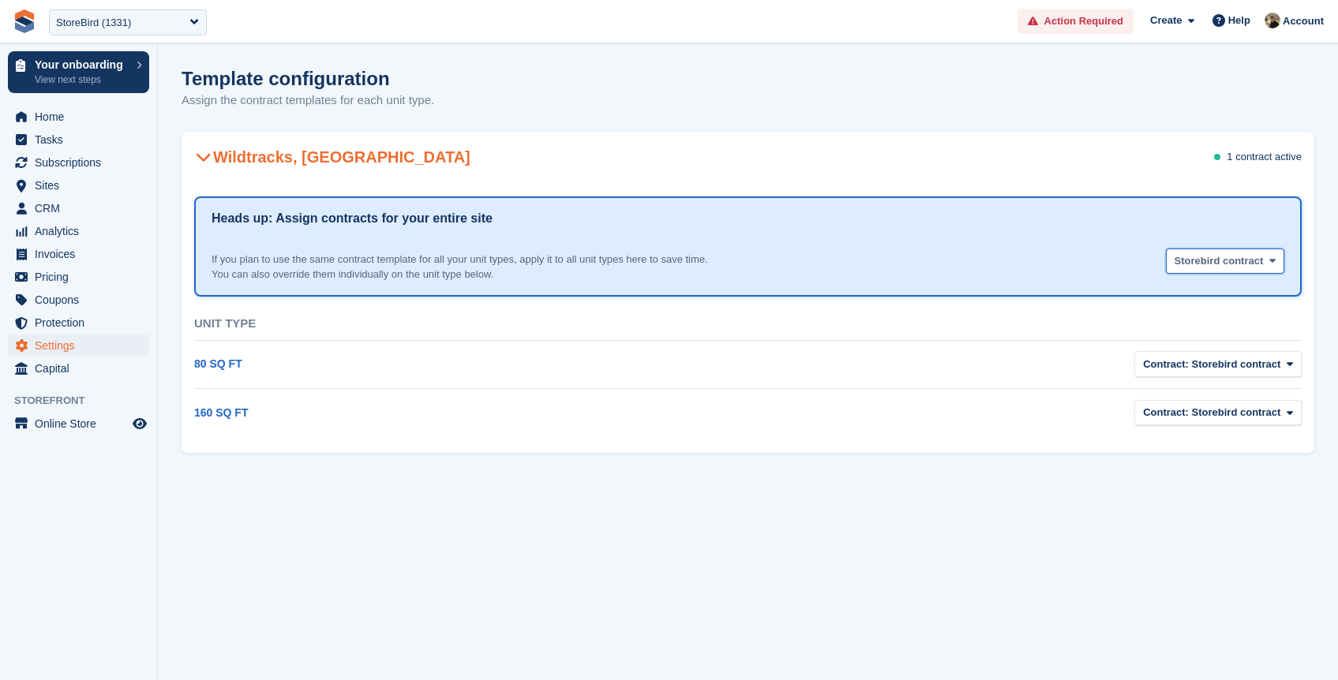
click at [1203, 266] on span "Storebird contract" at bounding box center [1218, 261] width 89 height 16
click at [711, 518] on section "Template configuration Assign the contract templates for each unit type. Wildtr…" at bounding box center [748, 340] width 1180 height 680
click at [727, 148] on div "Wildtracks, [GEOGRAPHIC_DATA] 1 contract active" at bounding box center [748, 157] width 1133 height 44
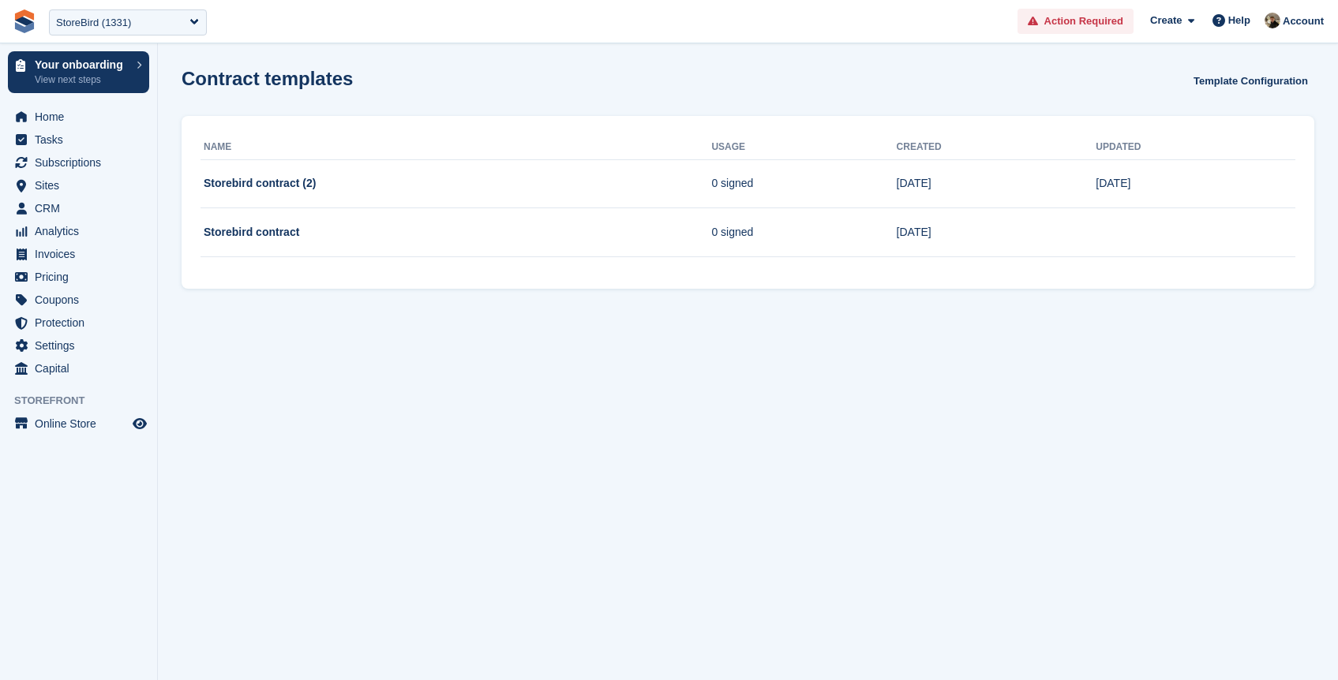
click at [419, 449] on section "Contract templates Template Configuration Name Usage Created Updated Storebird …" at bounding box center [748, 340] width 1180 height 680
